Goal: Transaction & Acquisition: Download file/media

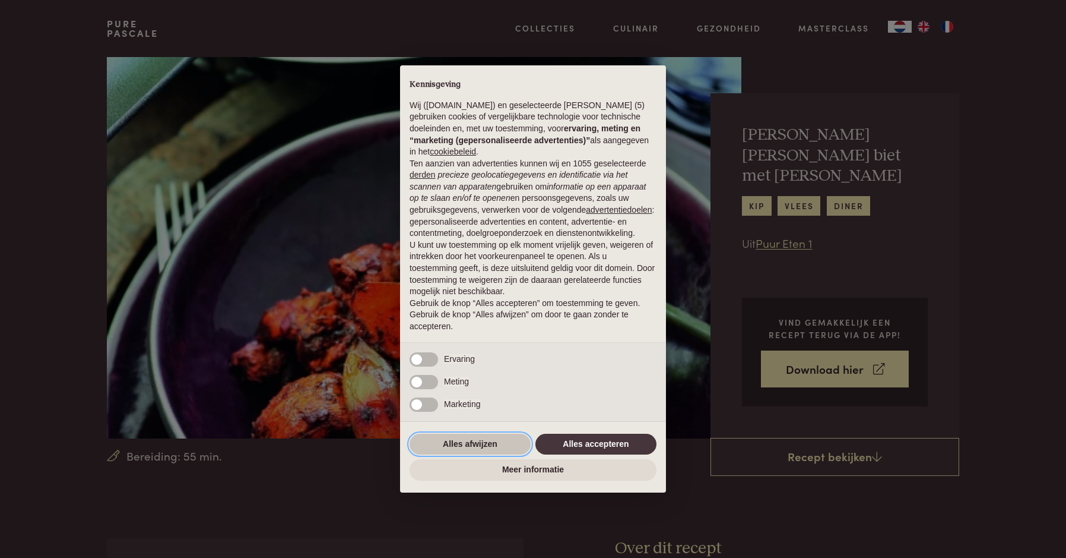
click at [474, 448] on button "Alles afwijzen" at bounding box center [470, 443] width 121 height 21
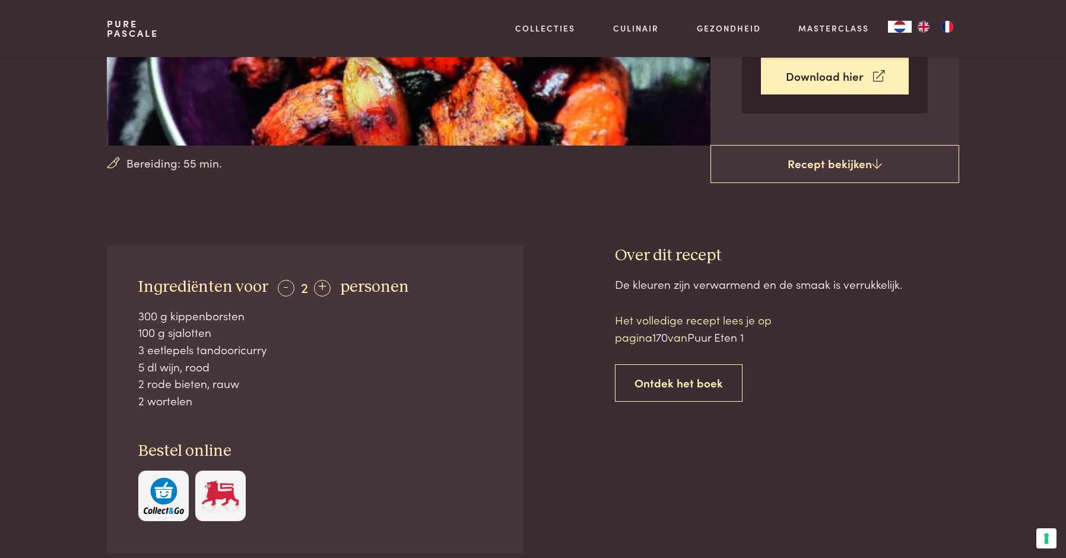
scroll to position [295, 0]
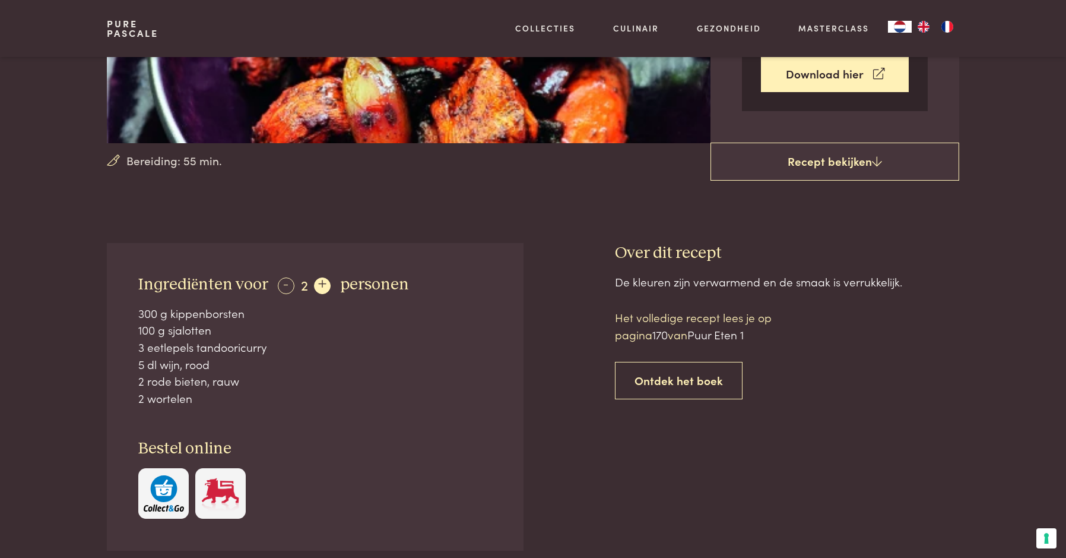
click at [322, 286] on div "+" at bounding box center [322, 285] width 17 height 17
click at [322, 287] on div "+" at bounding box center [322, 285] width 17 height 17
click at [286, 284] on div "-" at bounding box center [286, 285] width 17 height 17
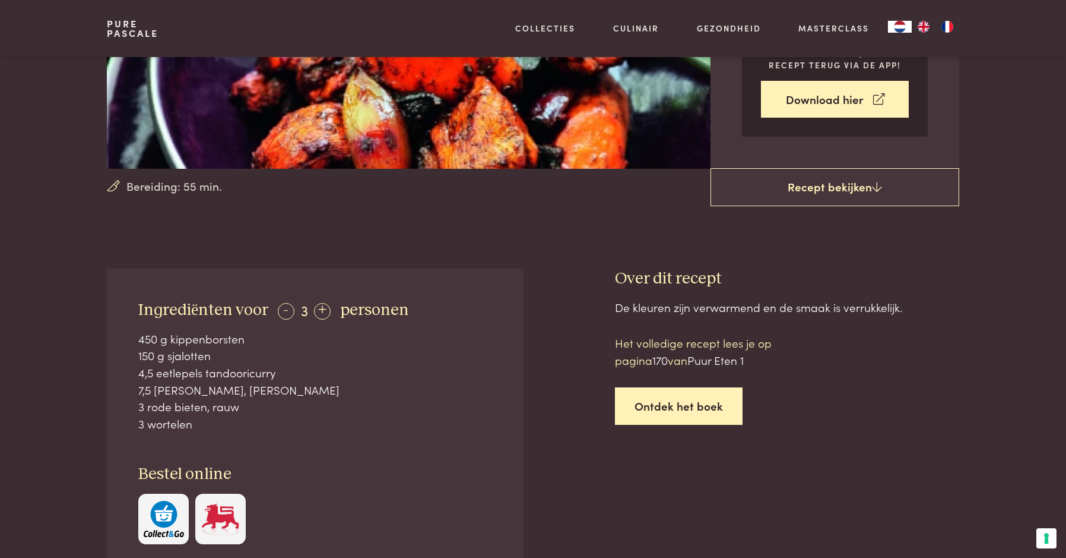
scroll to position [265, 0]
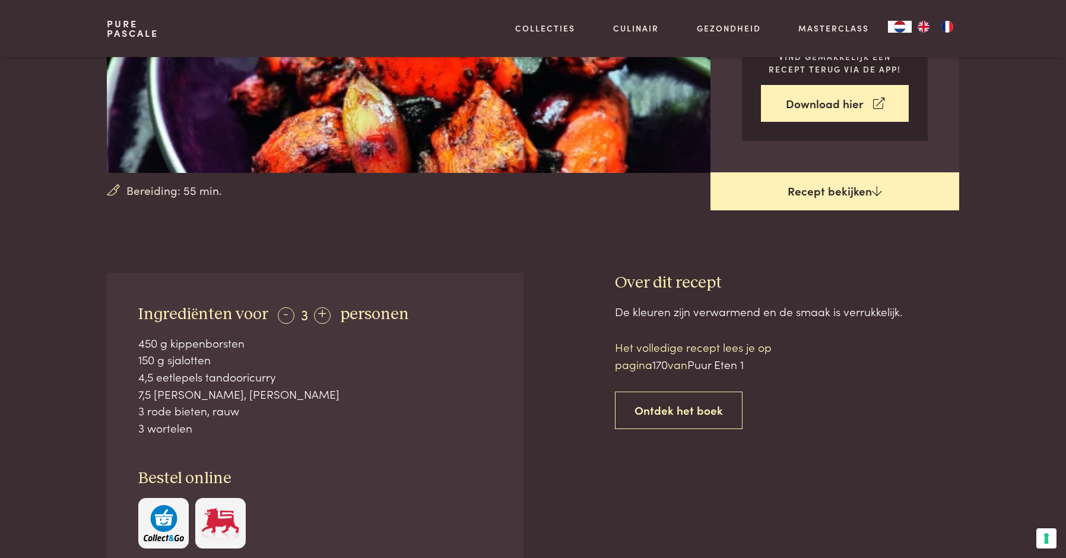
click at [872, 194] on icon at bounding box center [877, 190] width 10 height 11
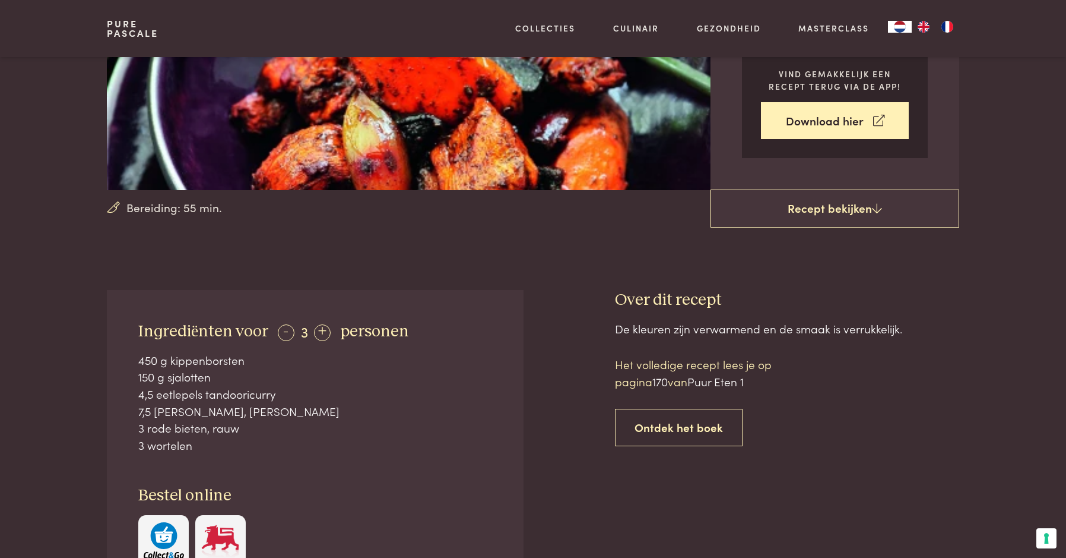
scroll to position [239, 0]
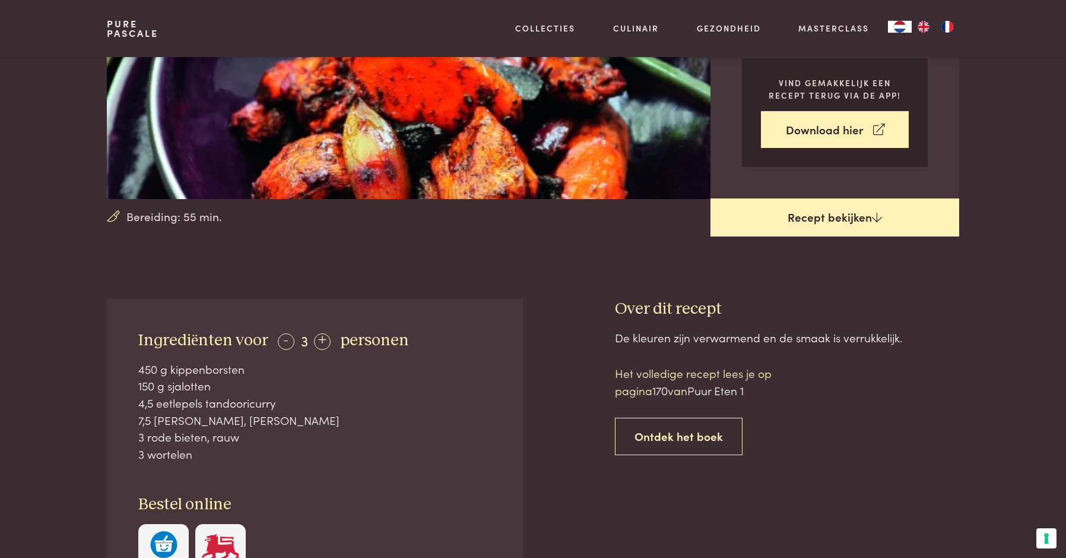
click at [876, 216] on icon at bounding box center [877, 216] width 10 height 11
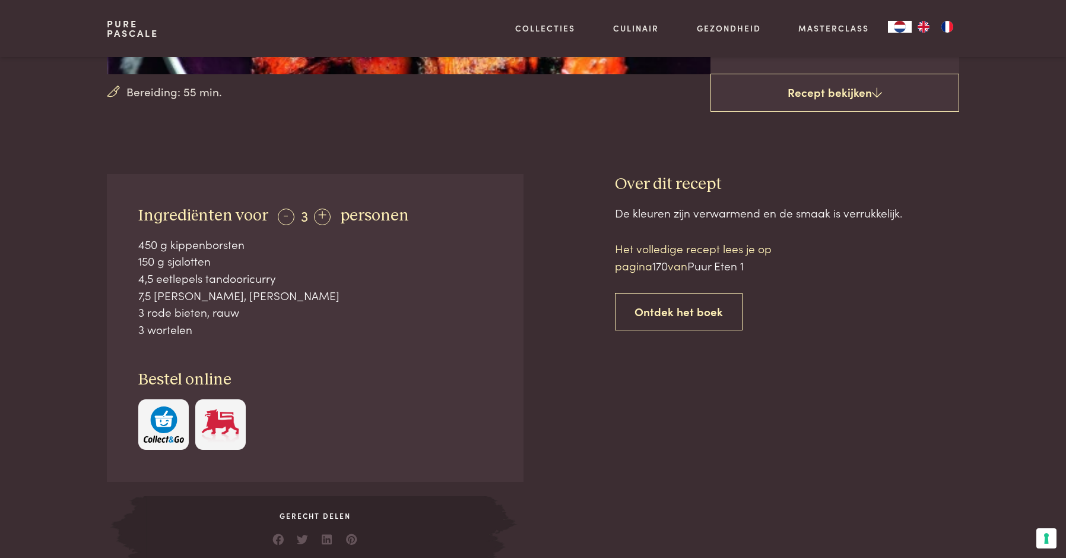
scroll to position [0, 0]
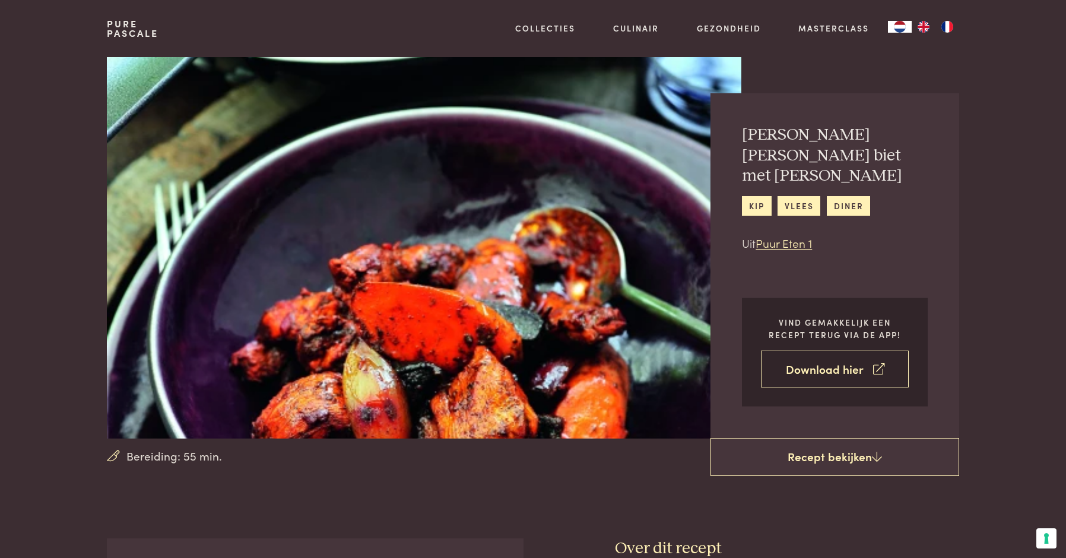
click at [847, 369] on link "Download hier" at bounding box center [835, 368] width 148 height 37
